Goal: Navigation & Orientation: Understand site structure

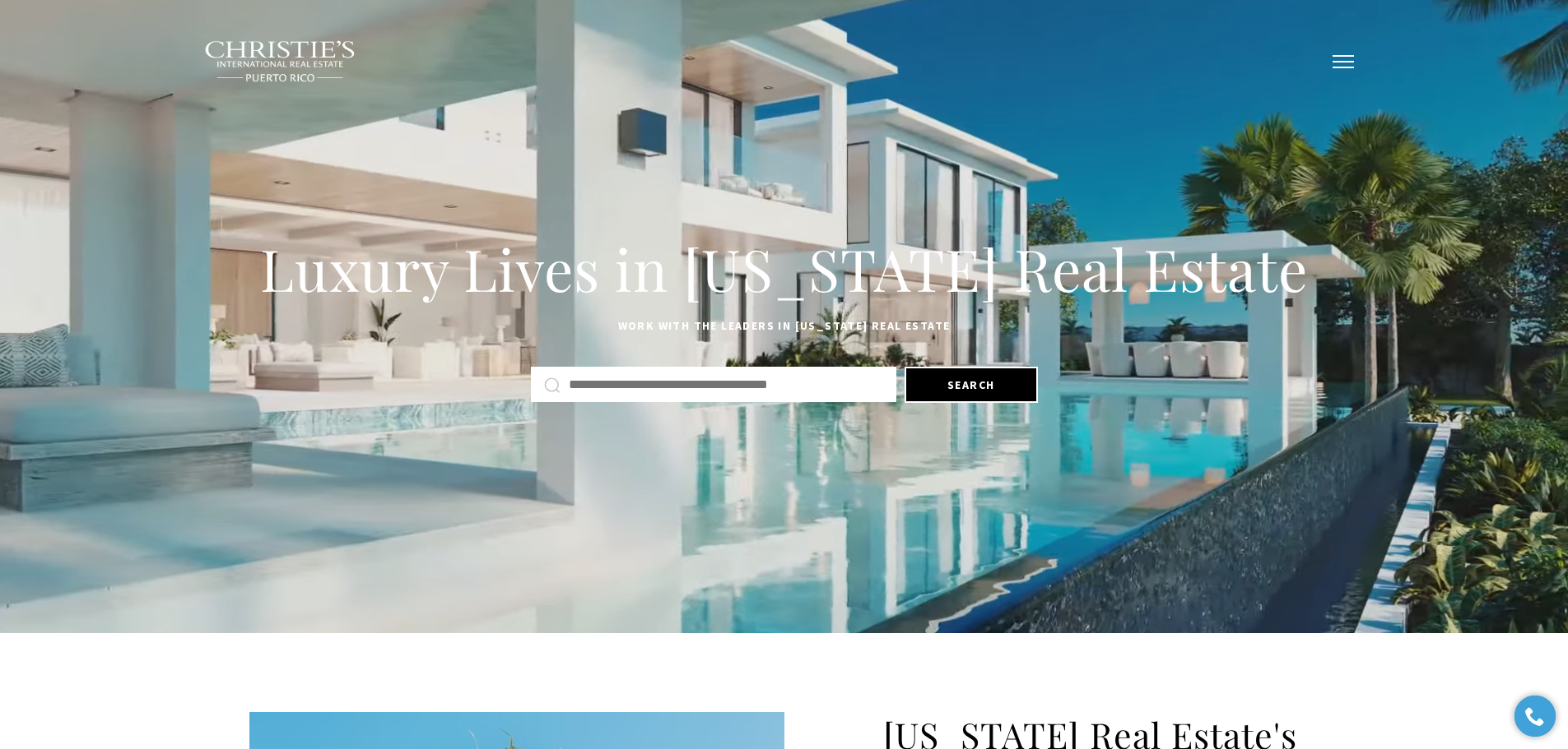
click at [1343, 65] on button "button" at bounding box center [1342, 62] width 43 height 47
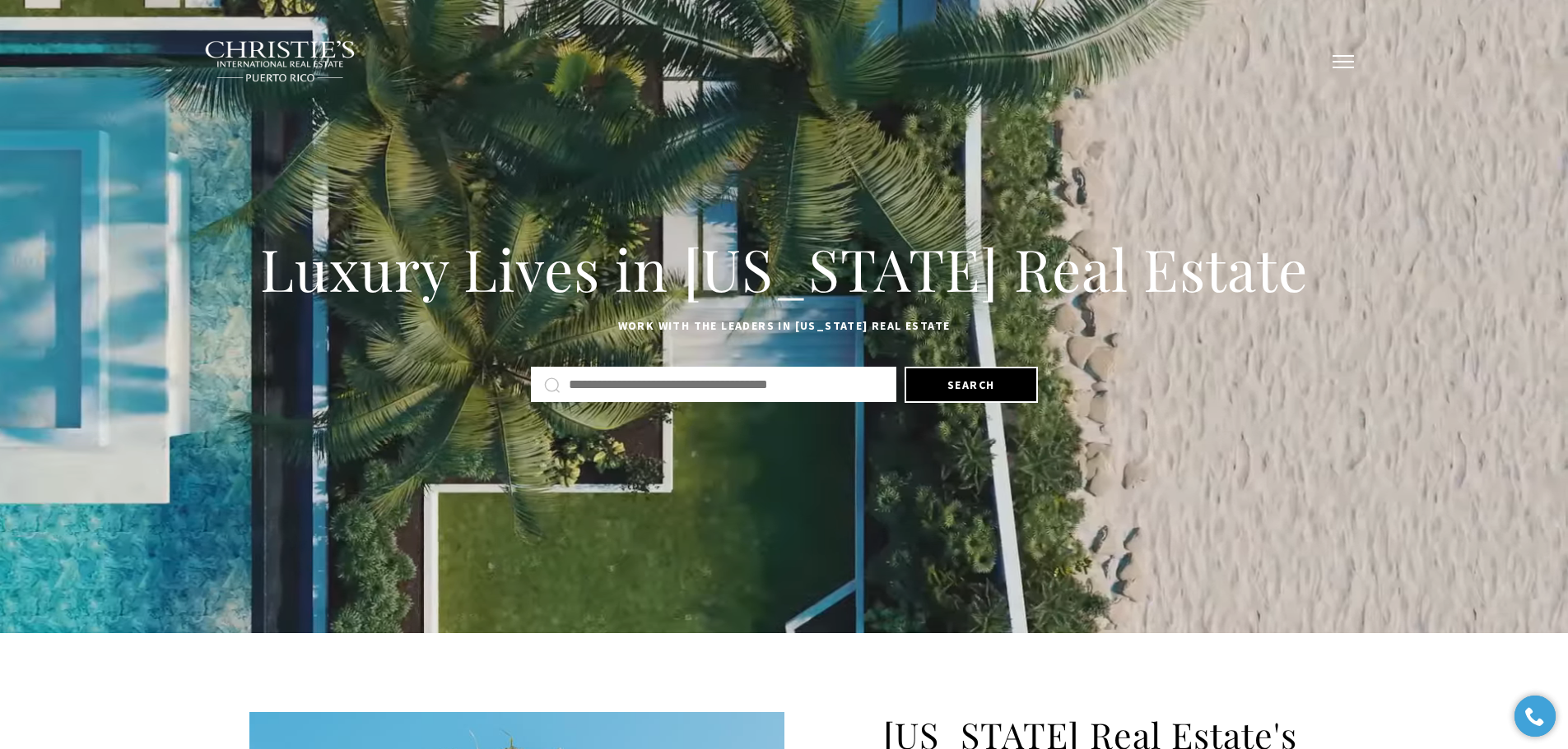
click at [1343, 47] on button "button" at bounding box center [1342, 62] width 43 height 47
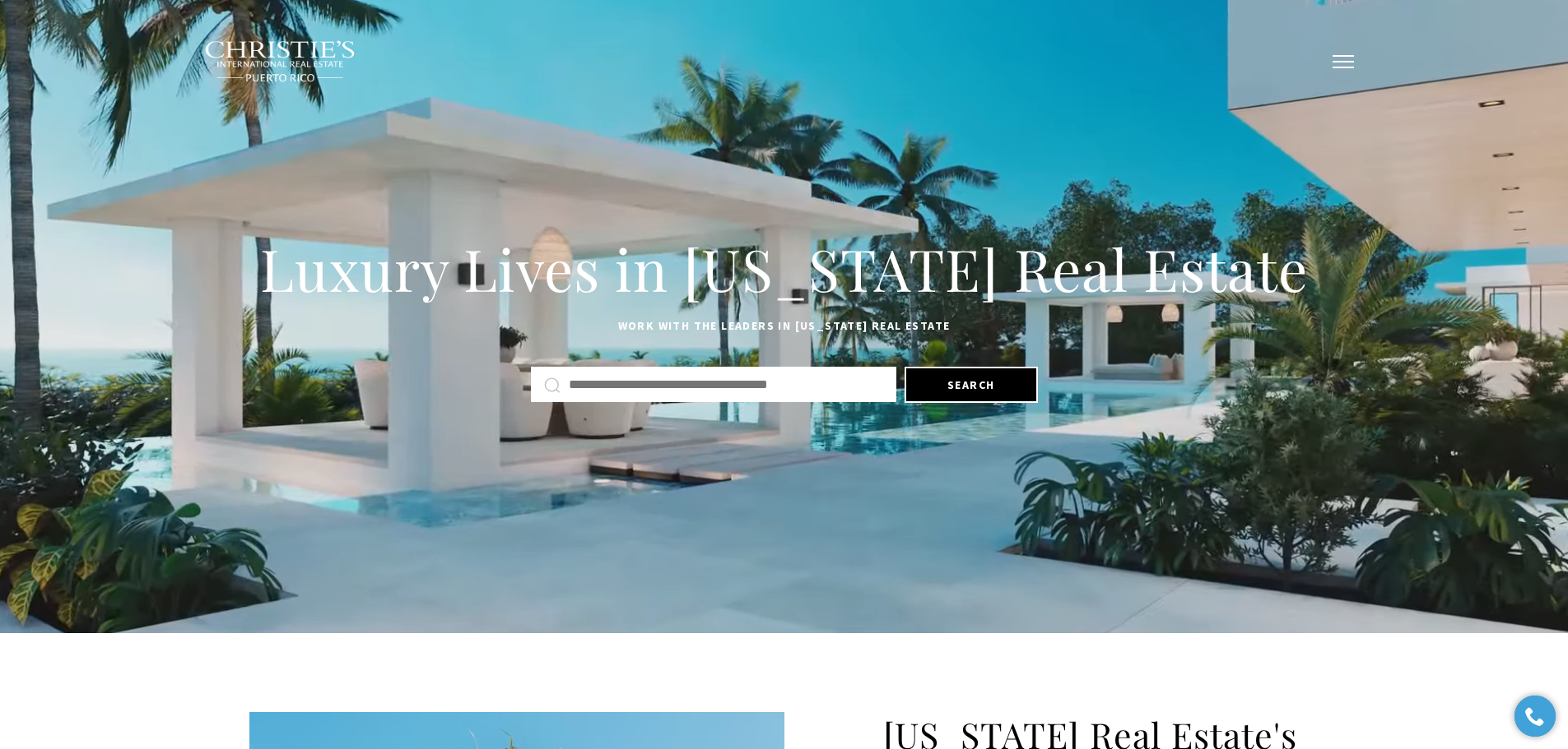
click at [1349, 63] on span "button" at bounding box center [1343, 62] width 22 height 2
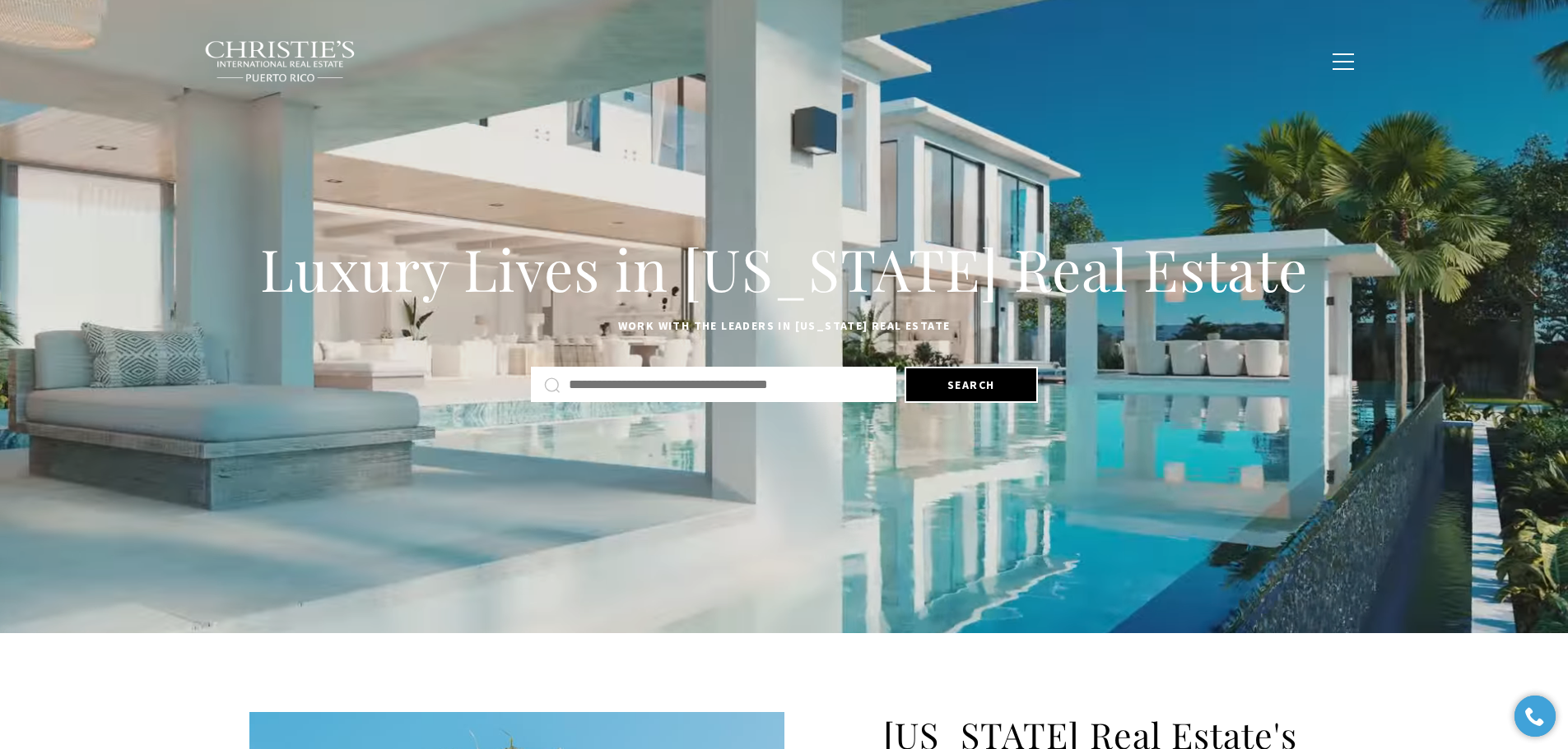
click at [822, 160] on div "Luxury Lives in Puerto Rico Real Estate Work with the leaders in Puerto Rico Re…" at bounding box center [784, 316] width 1568 height 354
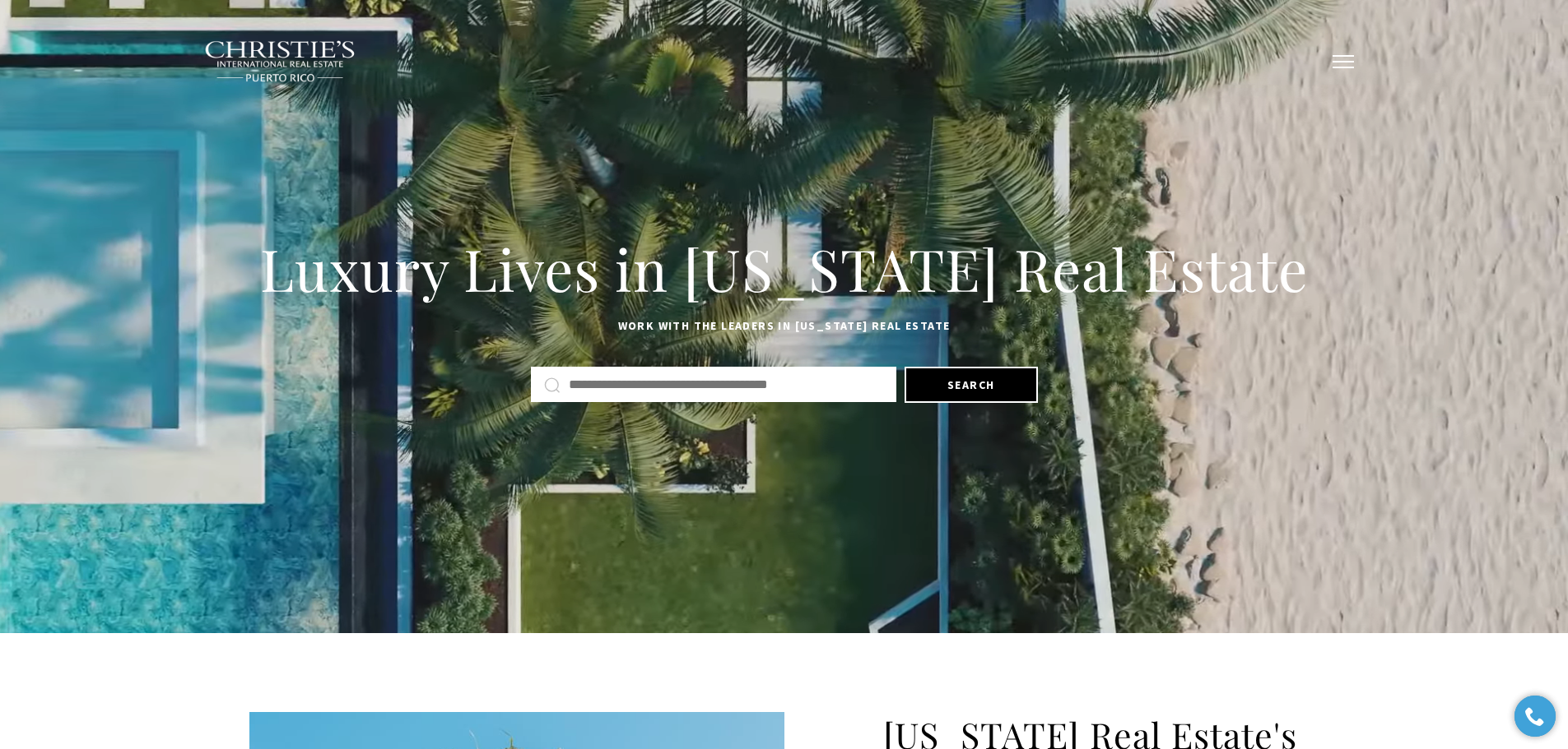
click at [1352, 65] on button "button" at bounding box center [1342, 62] width 43 height 47
